Goal: Information Seeking & Learning: Learn about a topic

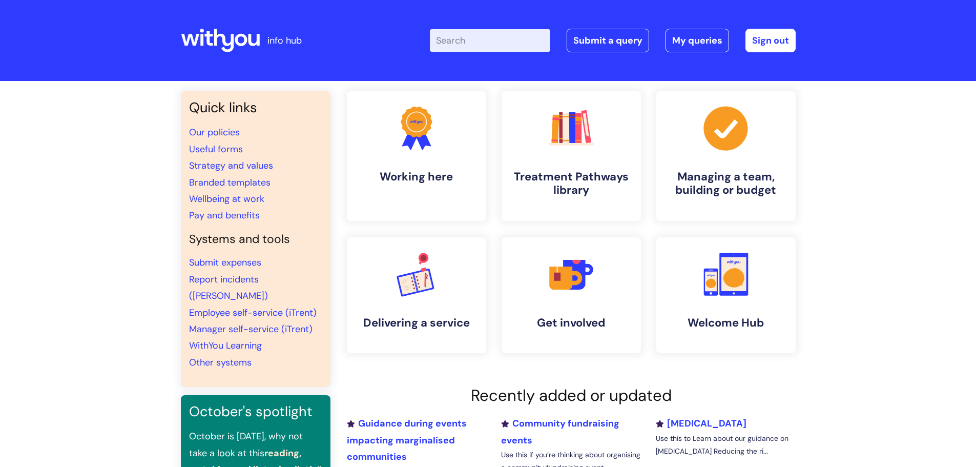
click at [533, 46] on input "Enter your search term here..." at bounding box center [490, 40] width 120 height 23
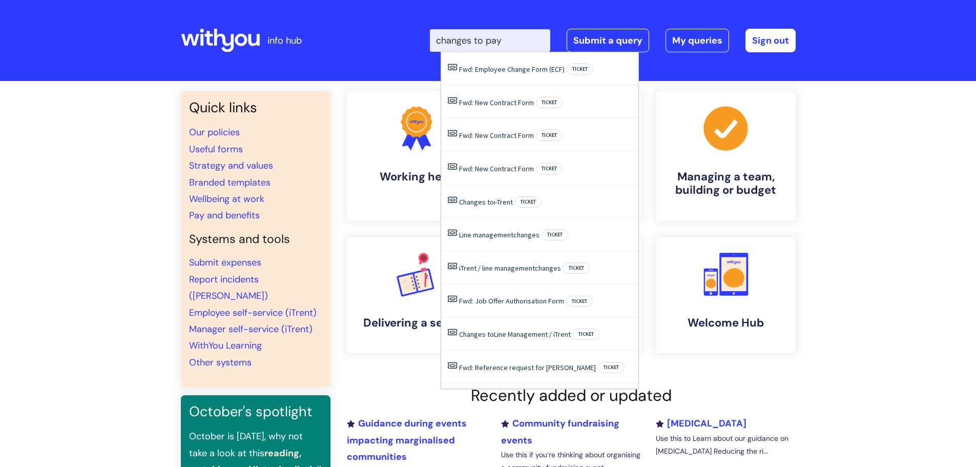
type input "changes to pay"
click button "Search" at bounding box center [0, 0] width 0 height 0
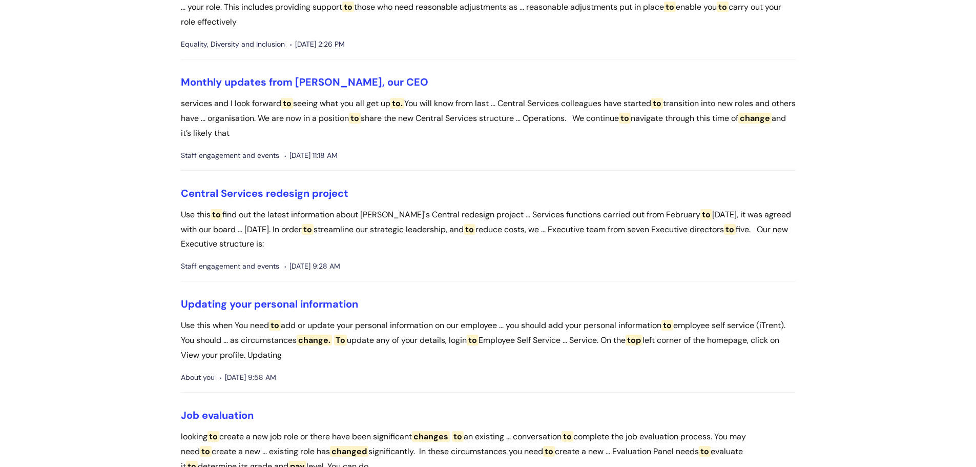
scroll to position [1947, 0]
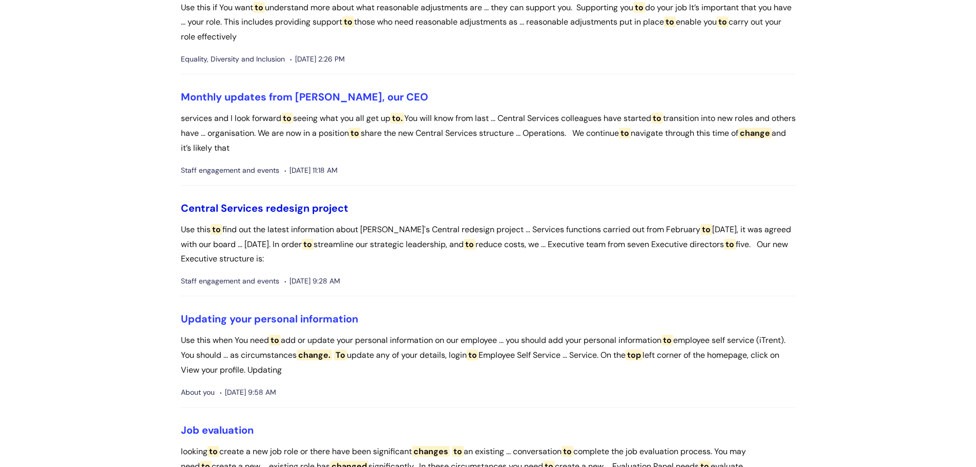
click at [332, 201] on link "Central Services redesign project" at bounding box center [265, 207] width 168 height 13
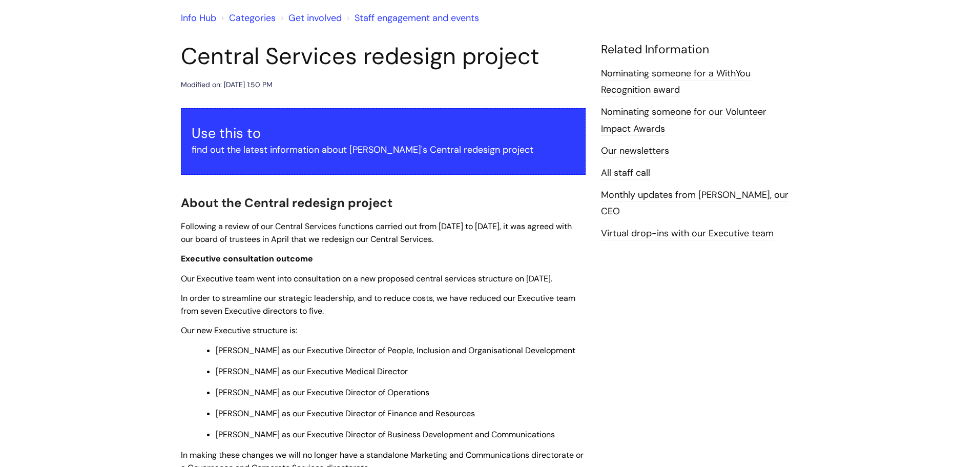
scroll to position [51, 0]
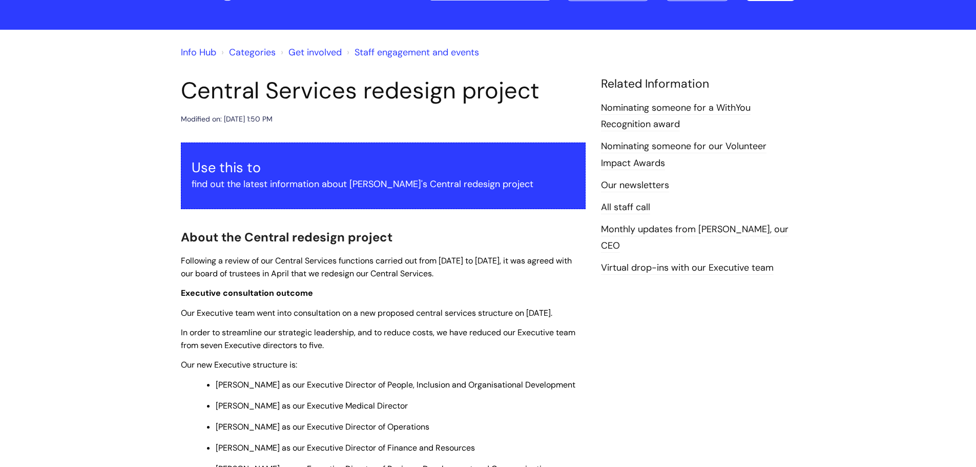
click at [618, 183] on link "Our newsletters" at bounding box center [635, 185] width 68 height 13
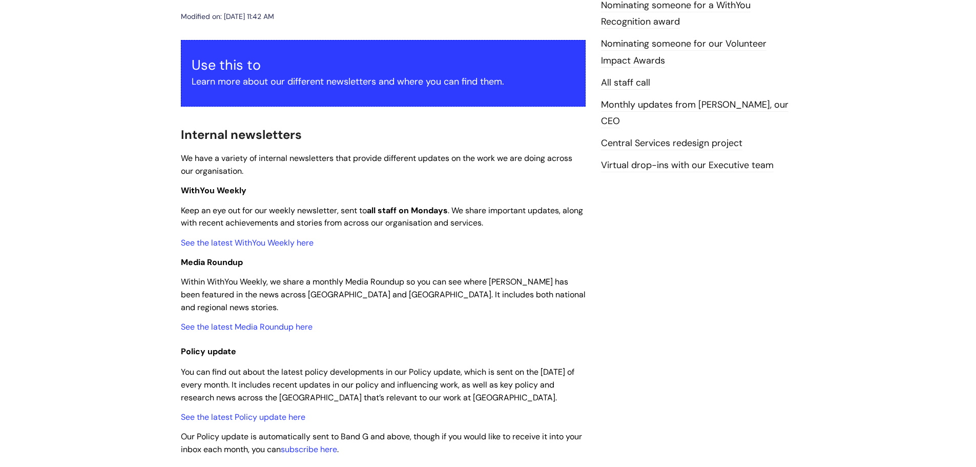
scroll to position [102, 0]
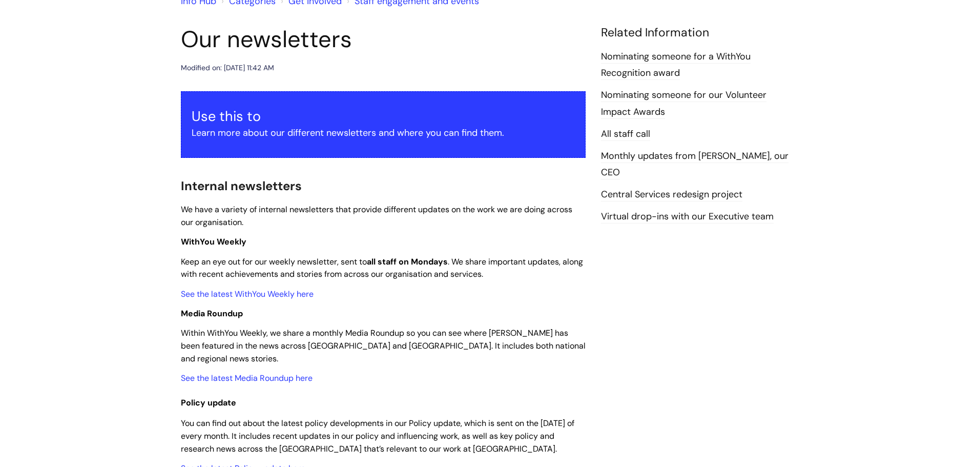
click at [659, 158] on link "Monthly updates from [PERSON_NAME], our CEO" at bounding box center [694, 165] width 187 height 30
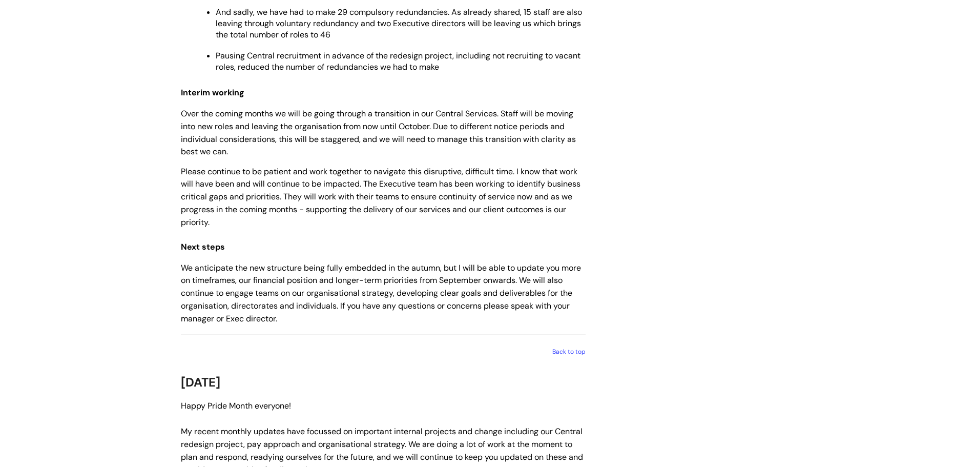
scroll to position [1127, 0]
